Goal: Task Accomplishment & Management: Manage account settings

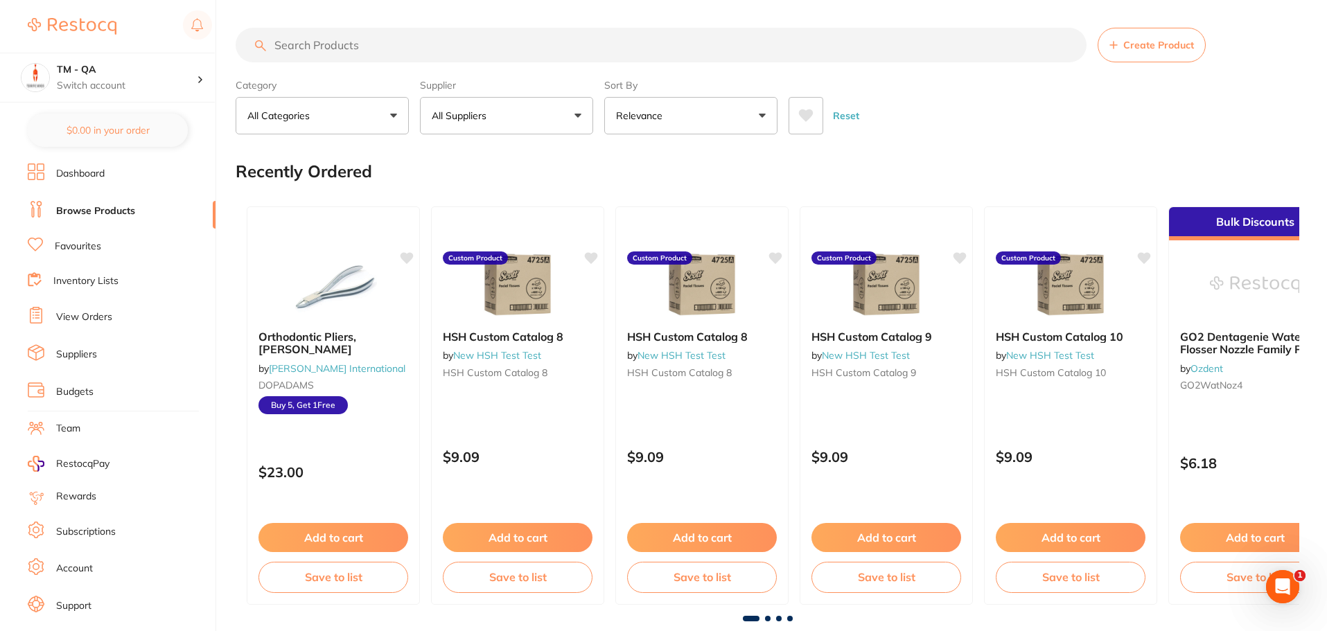
click at [107, 209] on link "Browse Products" at bounding box center [95, 211] width 79 height 14
click at [98, 175] on link "Dashboard" at bounding box center [80, 174] width 49 height 14
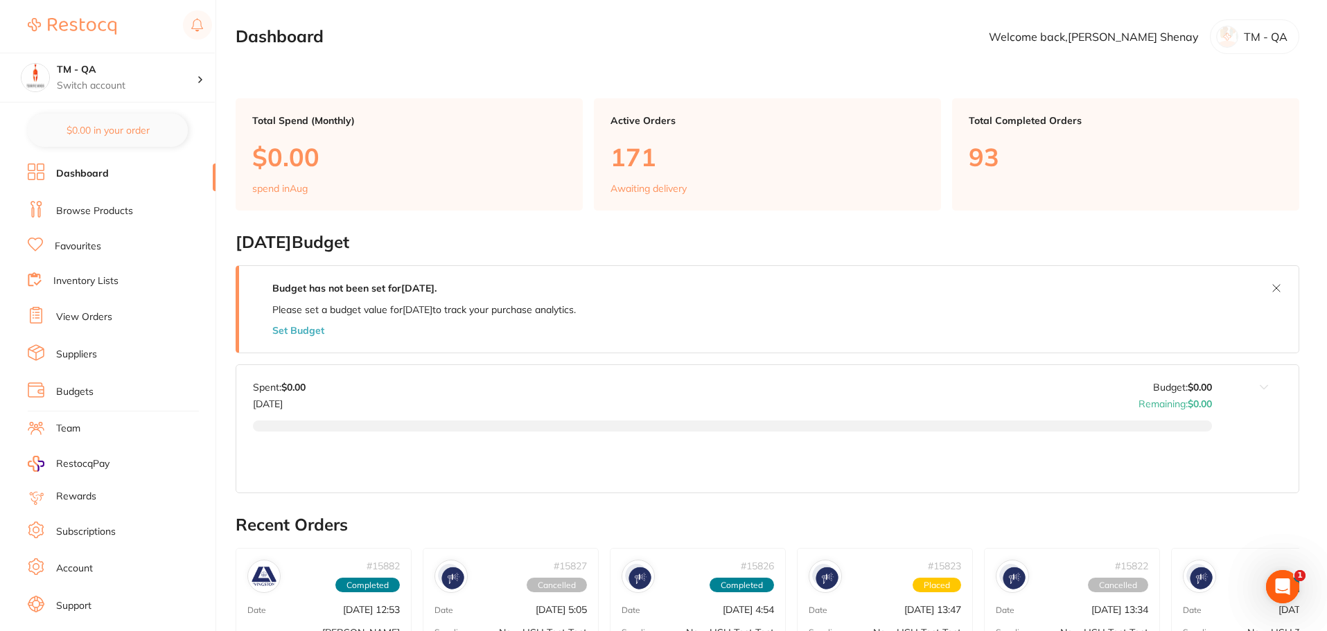
click at [109, 218] on li "Browse Products" at bounding box center [122, 211] width 188 height 21
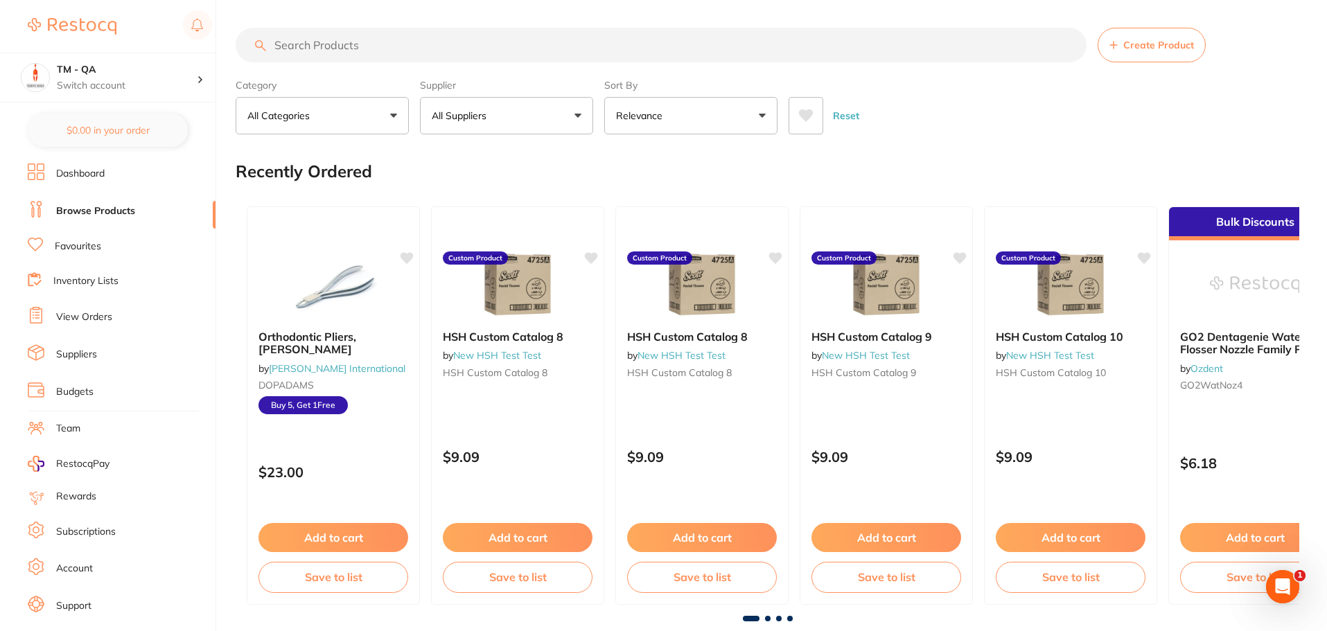
click at [83, 390] on link "Budgets" at bounding box center [74, 392] width 37 height 14
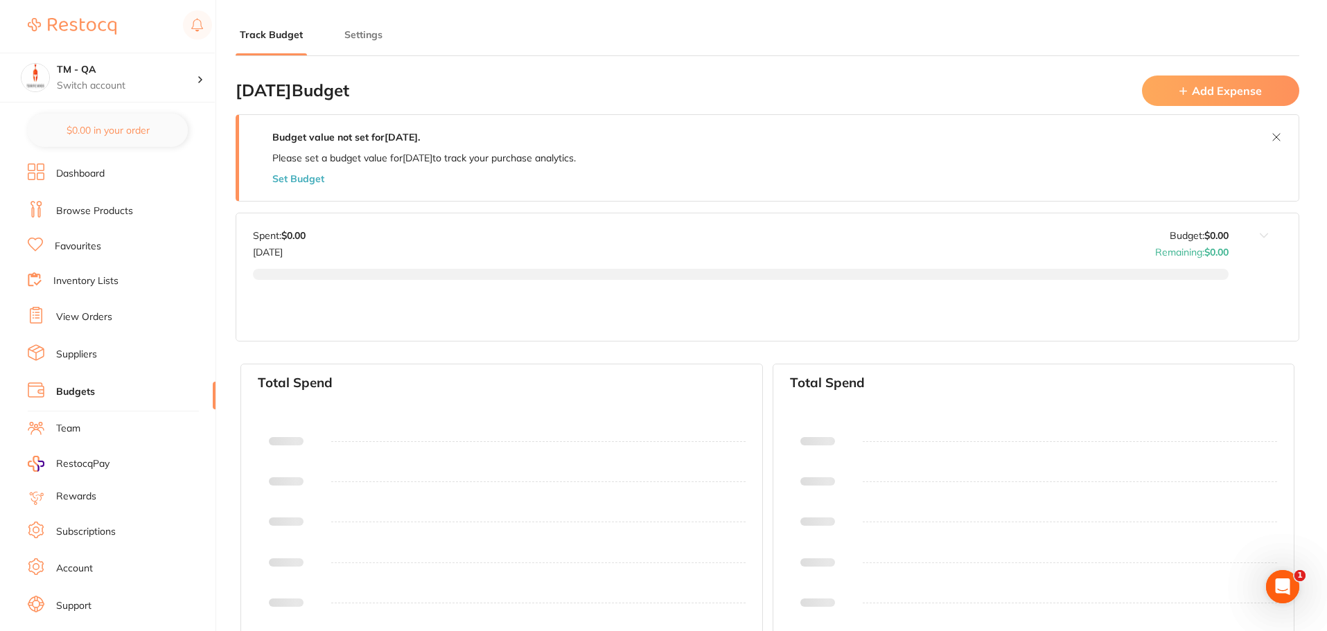
type input "30,000"
type input "50.0"
